Goal: Find specific page/section: Find specific page/section

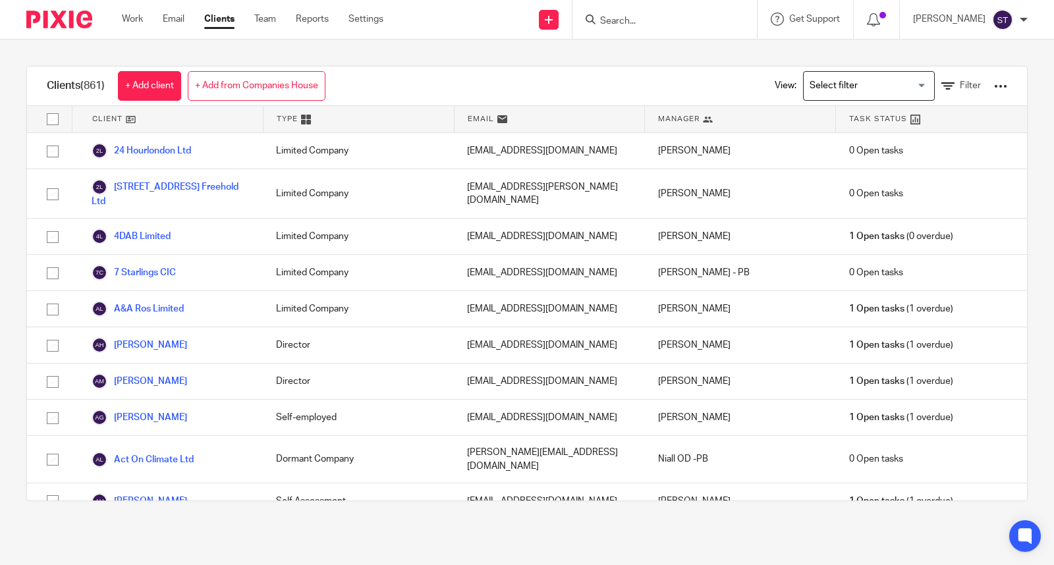
click at [646, 16] on input "Search" at bounding box center [658, 22] width 119 height 12
type input "xylo two"
click at [717, 63] on link at bounding box center [707, 56] width 223 height 30
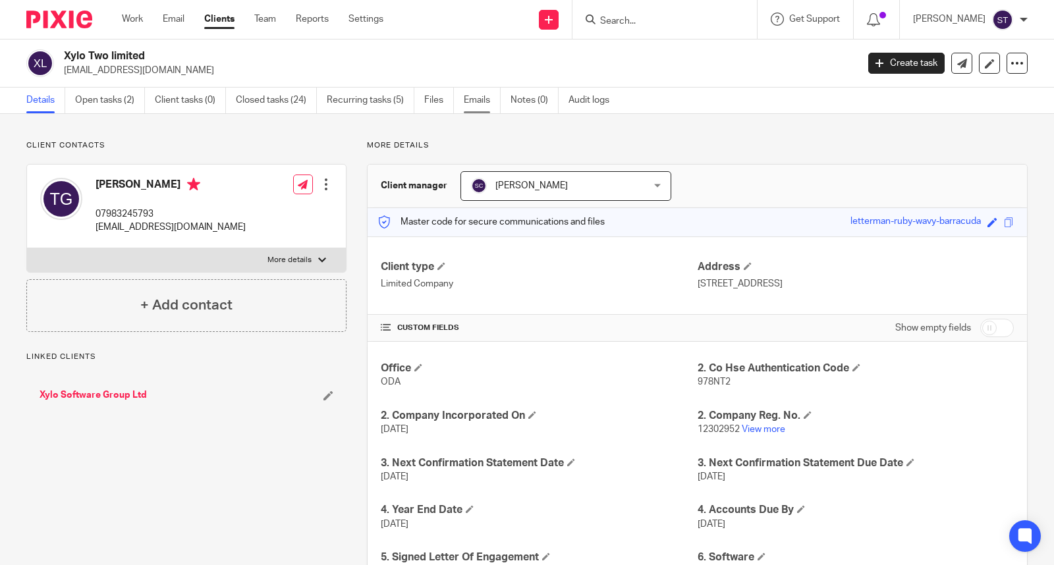
click at [490, 100] on link "Emails" at bounding box center [482, 101] width 37 height 26
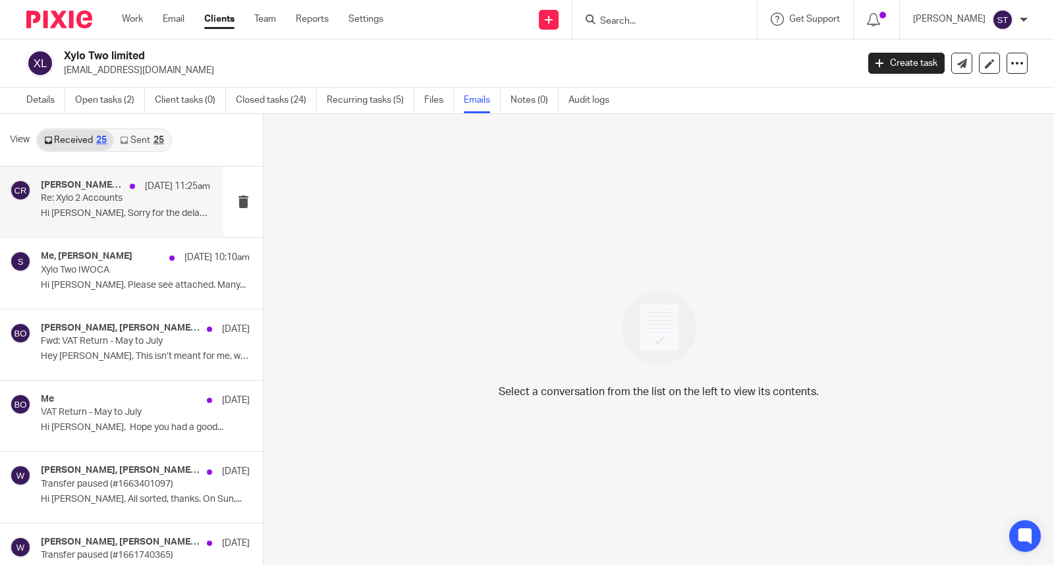
click at [121, 209] on p "Hi [PERSON_NAME], Sorry for the delay. I’ve..." at bounding box center [125, 213] width 169 height 11
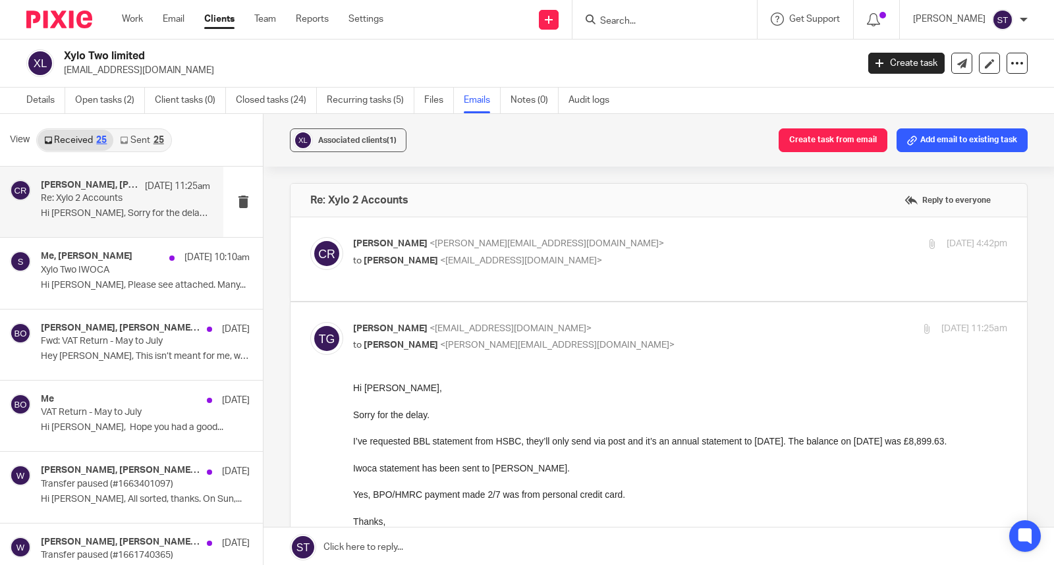
click at [549, 254] on p "to Tom George <tgeorge081@gmail.com>" at bounding box center [571, 261] width 436 height 14
checkbox input "true"
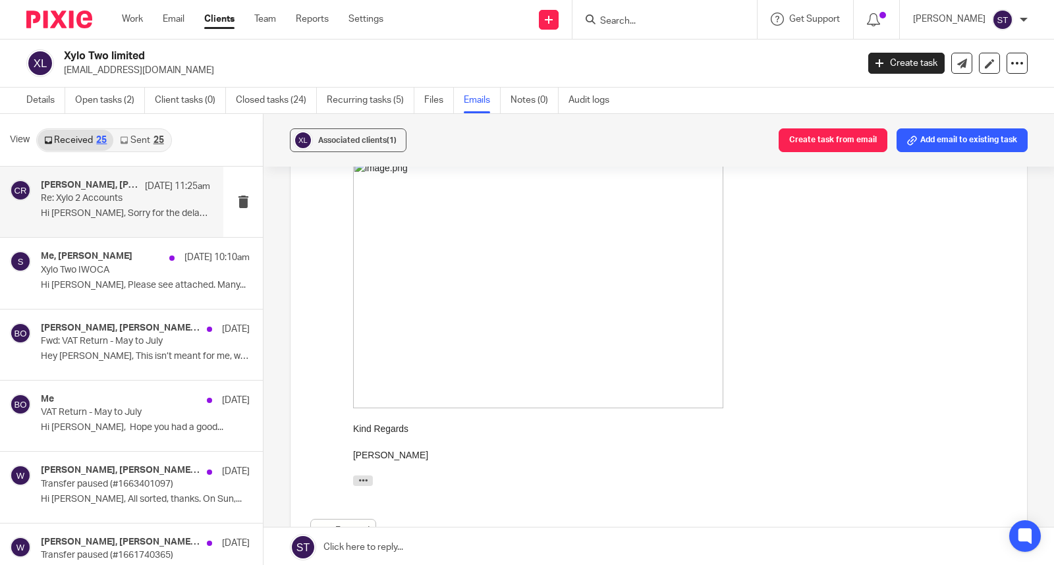
scroll to position [146, 0]
